Goal: Task Accomplishment & Management: Contribute content

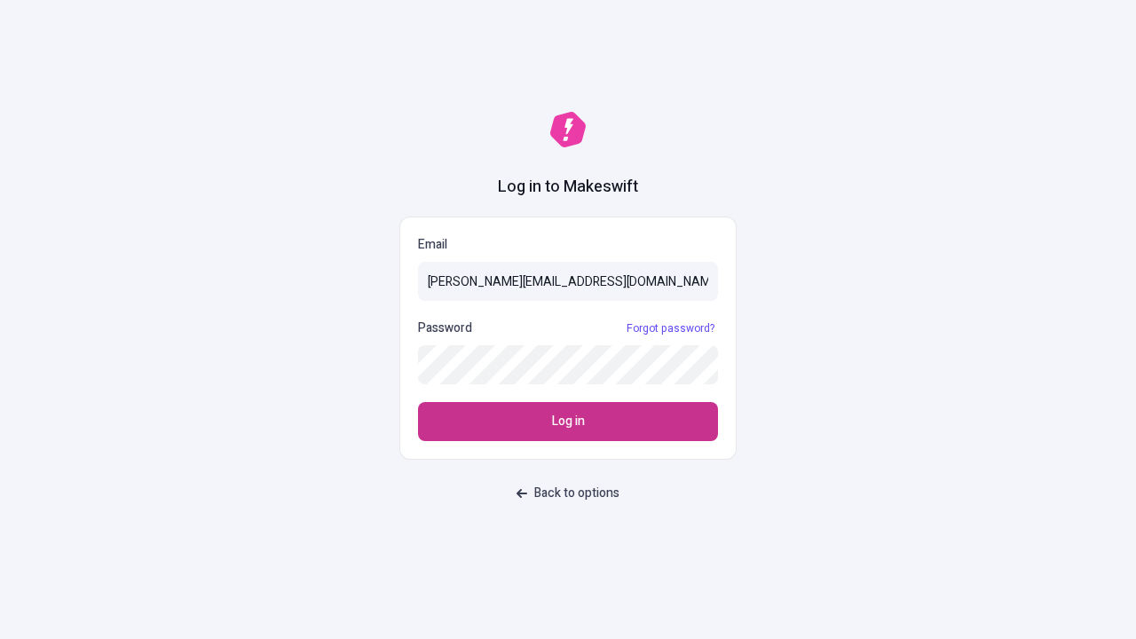
click at [568, 421] on span "Log in" at bounding box center [568, 422] width 33 height 20
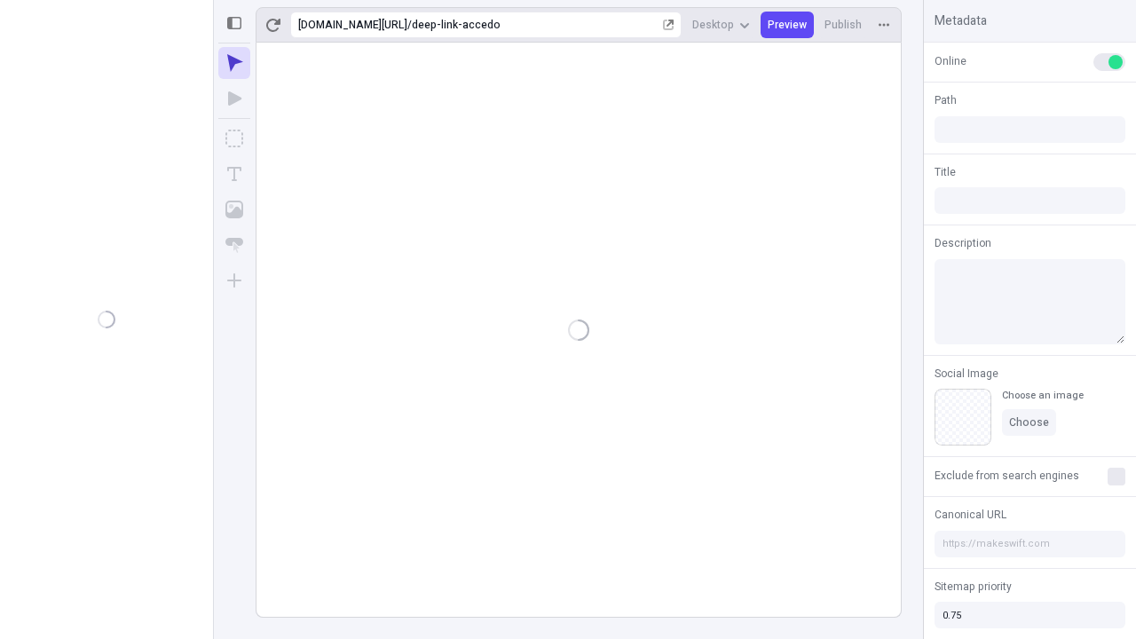
type input "/deep-link-accedo"
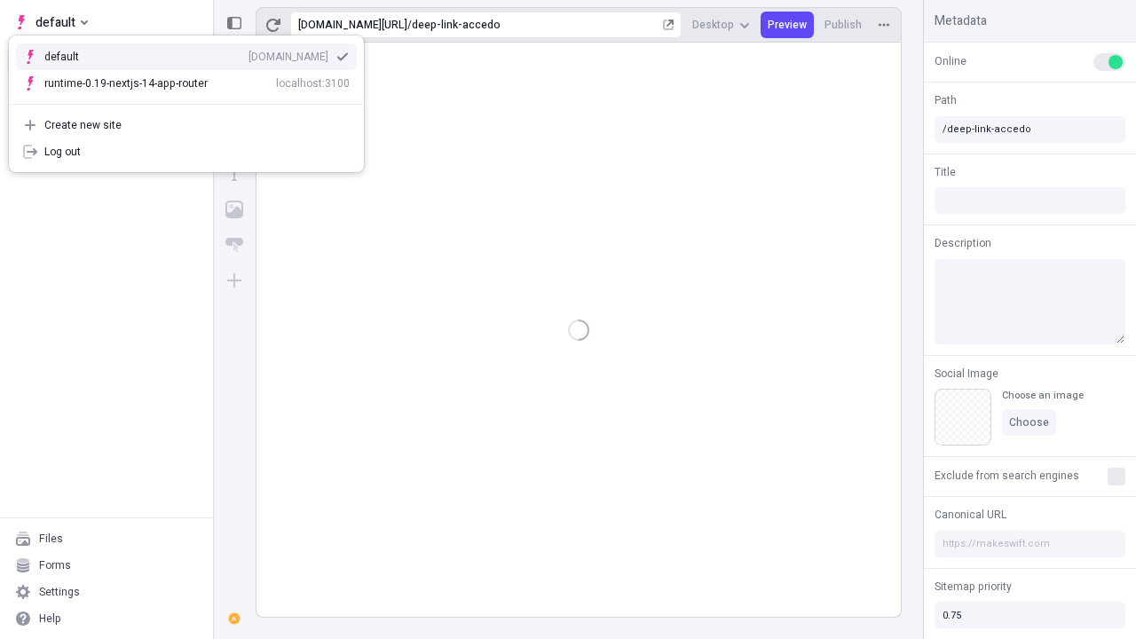
click at [248, 53] on div "[DOMAIN_NAME]" at bounding box center [288, 57] width 80 height 14
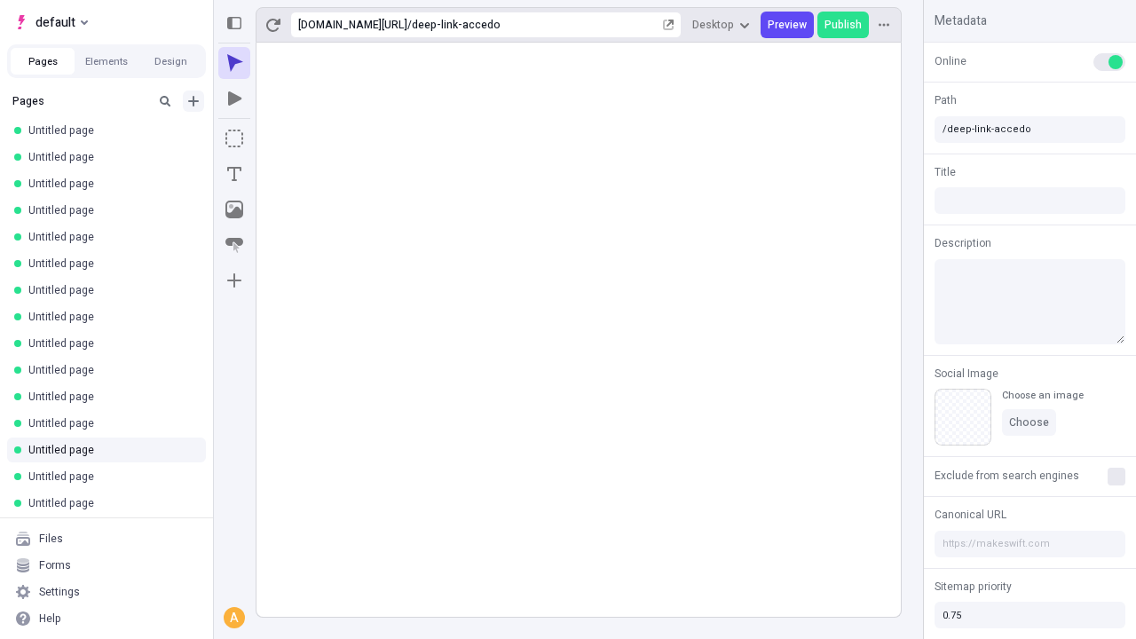
click at [193, 101] on icon "Add new" at bounding box center [193, 101] width 11 height 11
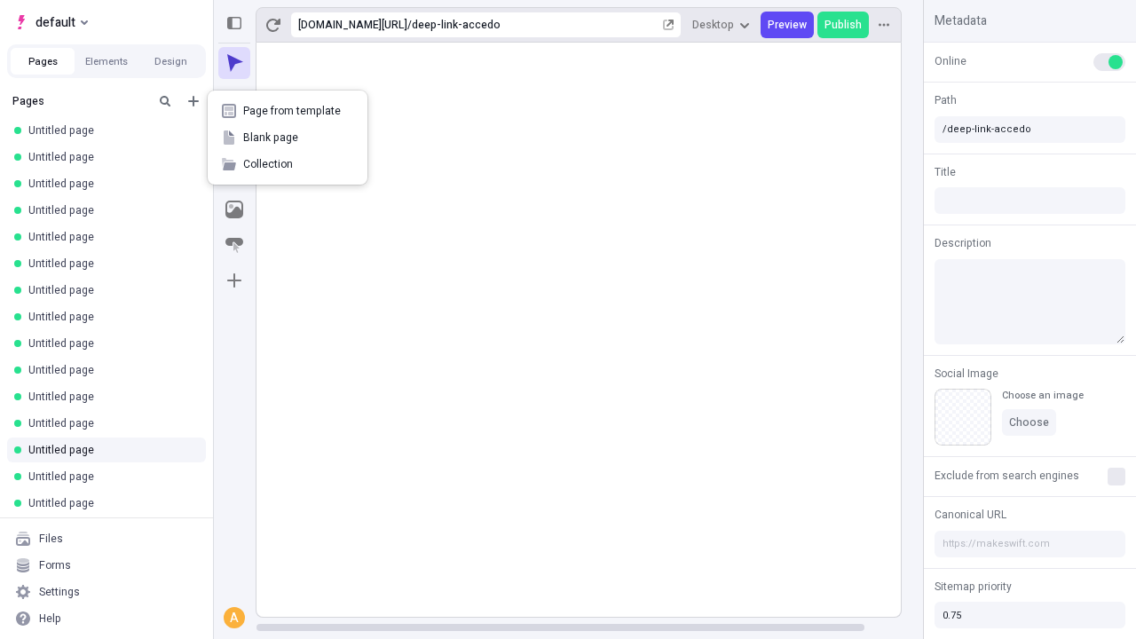
click at [287, 138] on span "Blank page" at bounding box center [298, 137] width 110 height 14
click at [234, 138] on icon "Box" at bounding box center [234, 139] width 18 height 18
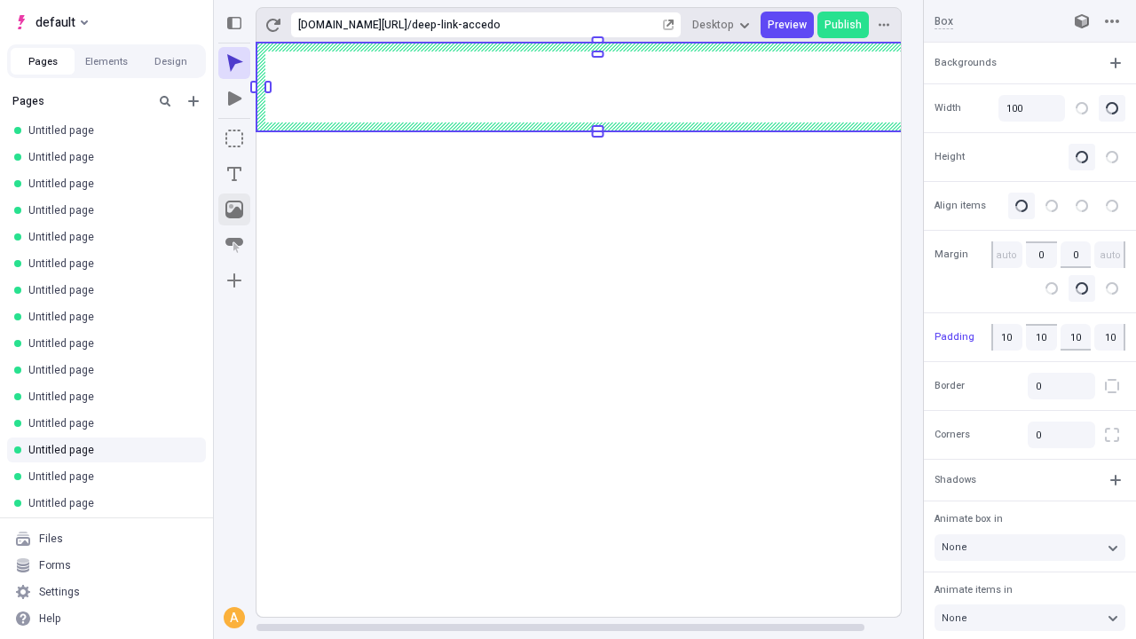
click at [234, 209] on icon "Image" at bounding box center [234, 210] width 18 height 18
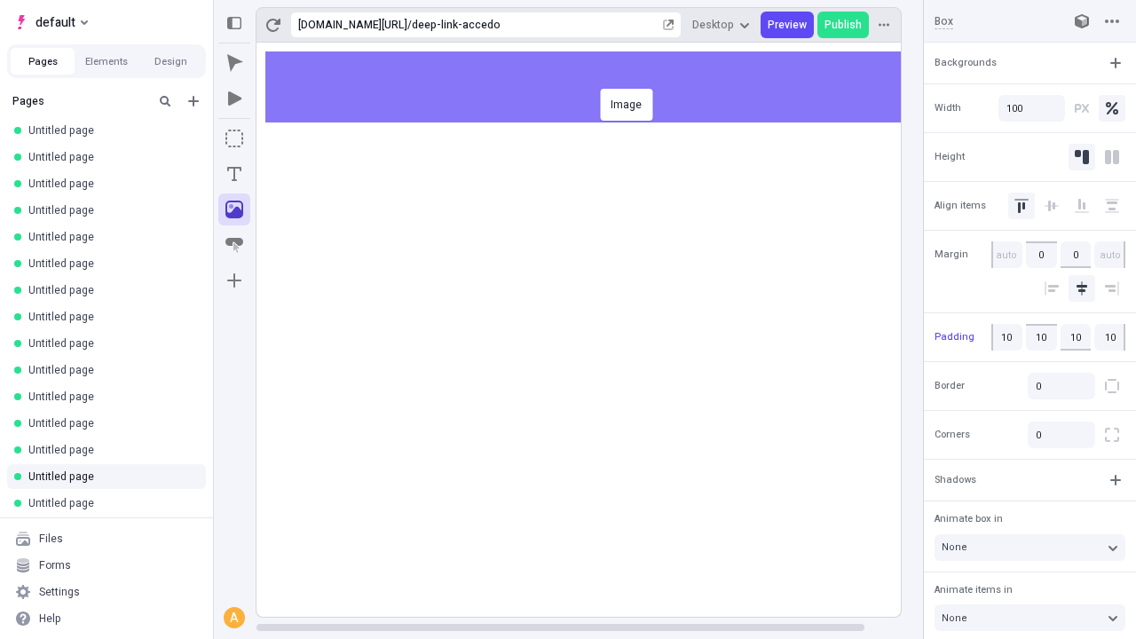
click at [596, 87] on div "Image" at bounding box center [568, 319] width 1136 height 639
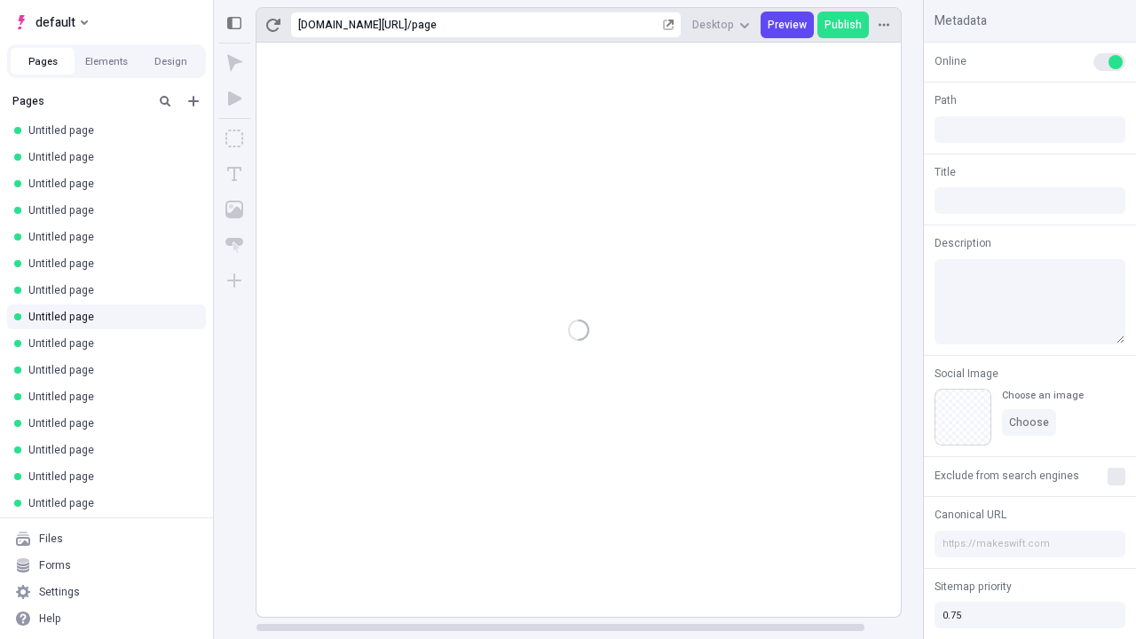
type input "/page"
